Goal: Task Accomplishment & Management: Complete application form

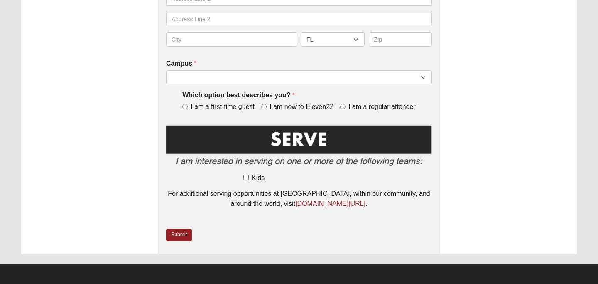
scroll to position [304, 0]
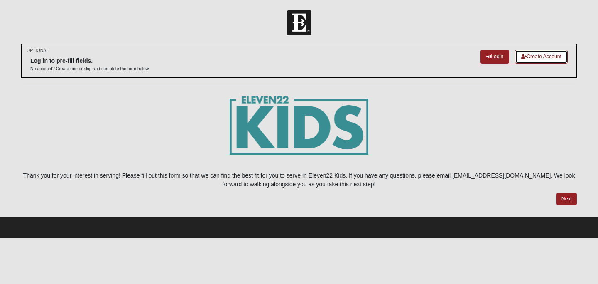
click at [541, 59] on link "Create Account" at bounding box center [541, 57] width 53 height 14
